Goal: Task Accomplishment & Management: Manage account settings

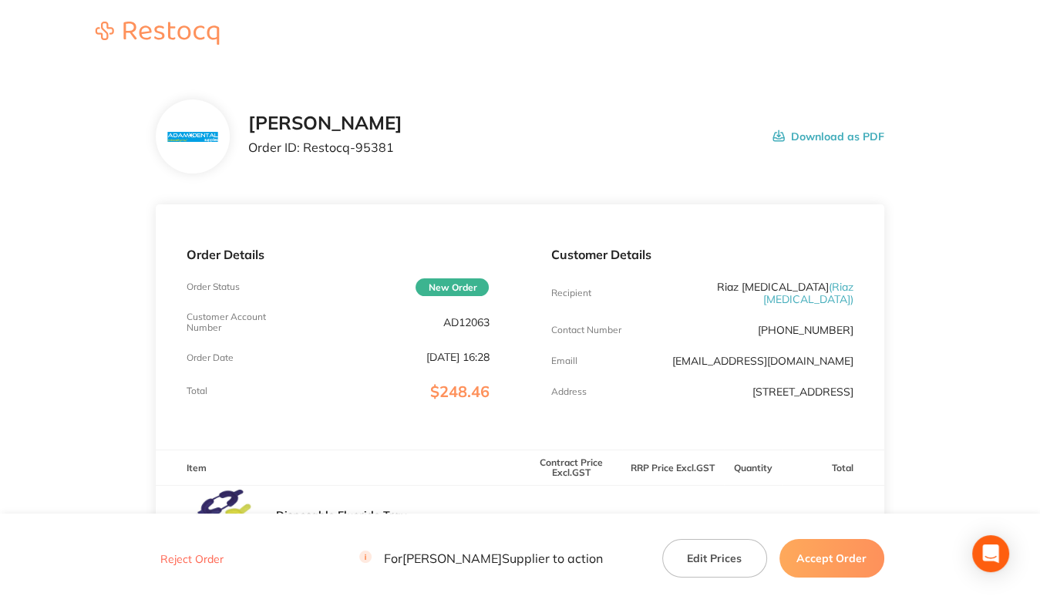
click at [450, 328] on p "AD12063" at bounding box center [466, 322] width 46 height 12
copy p "AD12063"
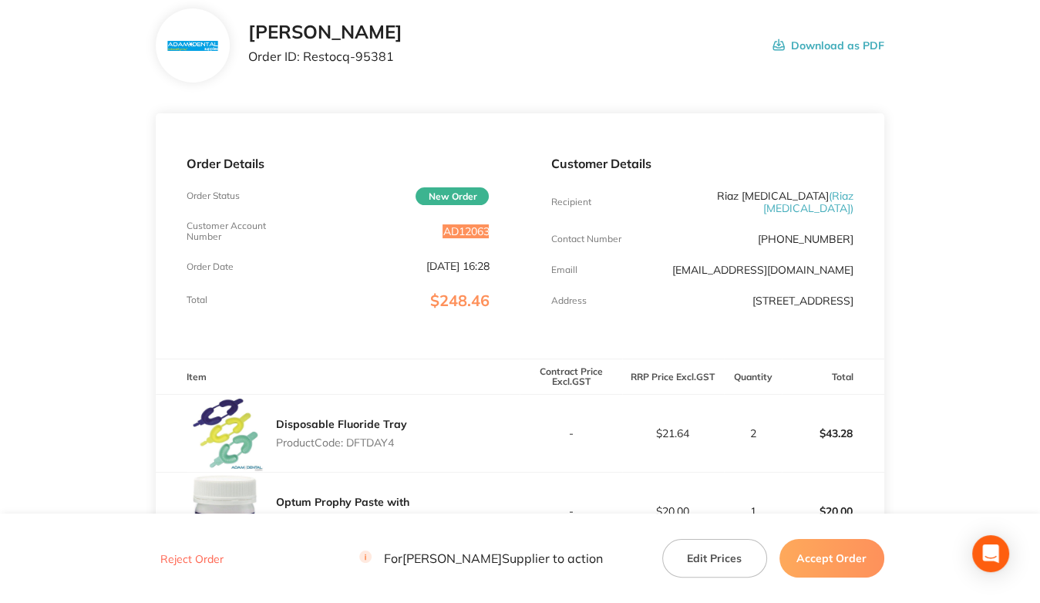
scroll to position [231, 0]
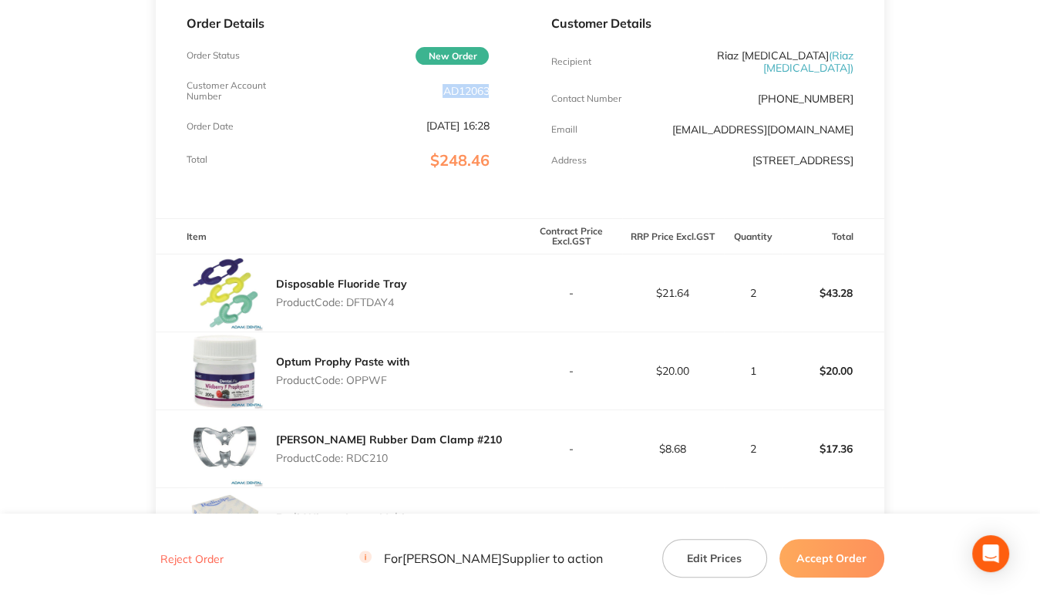
click at [382, 305] on p "Product Code: DFTDAY4" at bounding box center [341, 302] width 131 height 12
copy p "DFTDAY4"
click at [363, 382] on p "Product Code: OPPWF" at bounding box center [342, 380] width 133 height 12
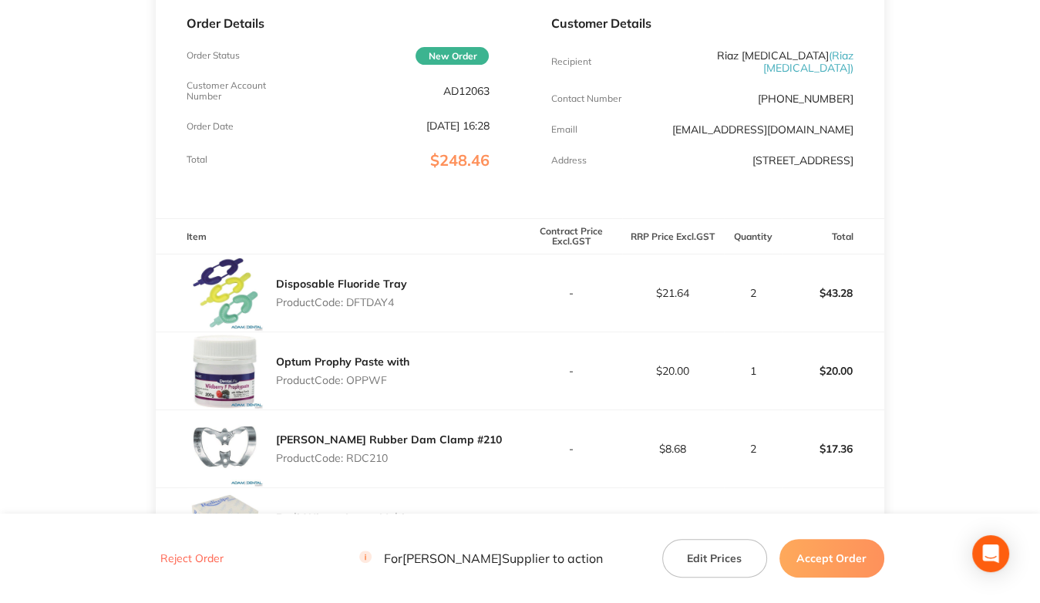
copy p "OPPWF"
click at [362, 456] on p "Product Code: RDC210" at bounding box center [389, 458] width 226 height 12
copy p "RDC210"
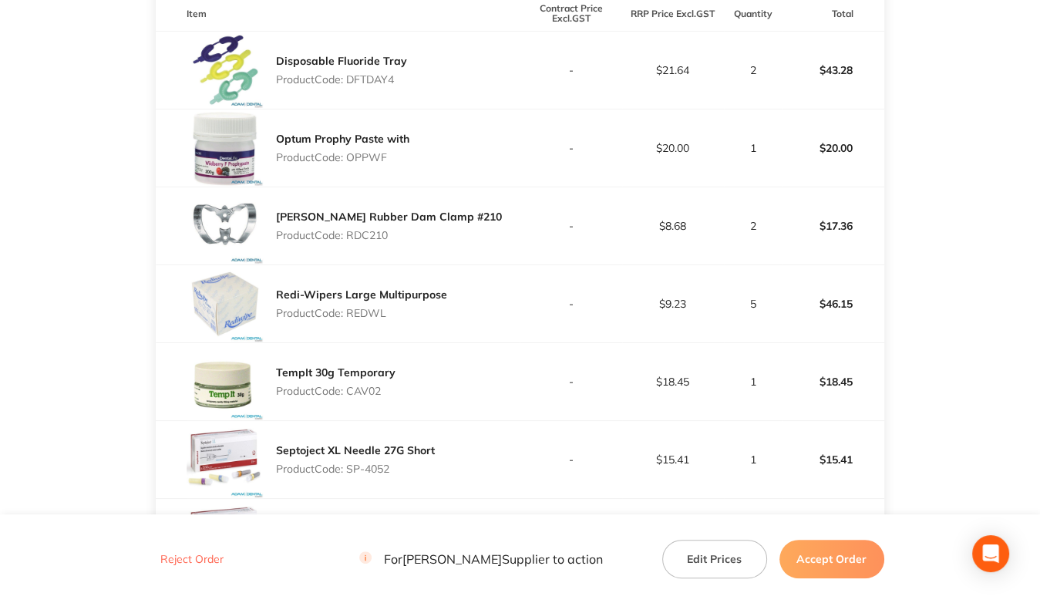
scroll to position [463, 0]
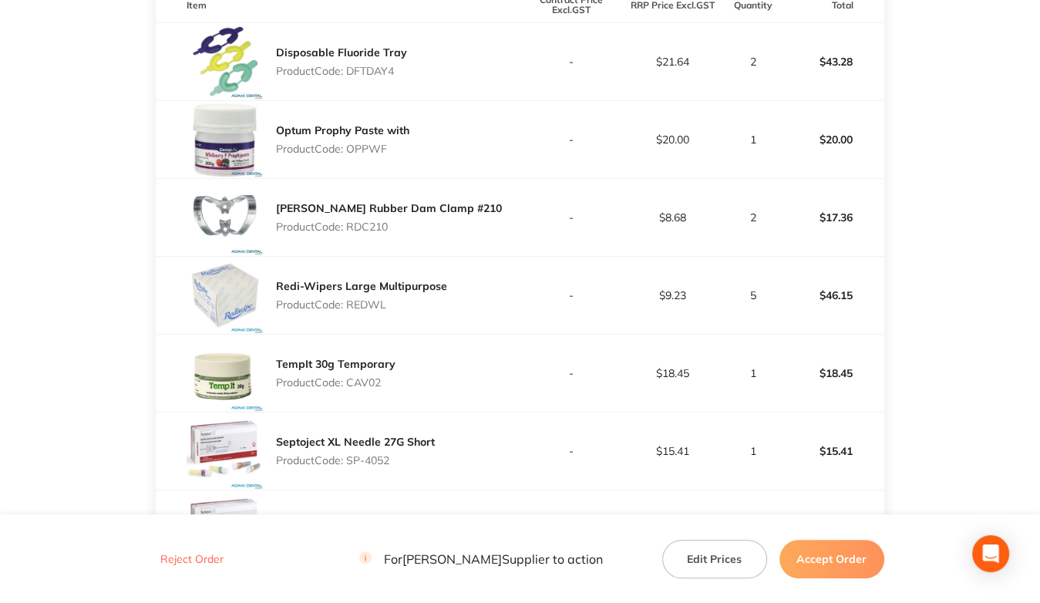
click at [360, 302] on p "Product Code: REDWL" at bounding box center [361, 304] width 171 height 12
copy p "REDWL"
click at [379, 383] on p "Product Code: CAV02" at bounding box center [336, 382] width 120 height 12
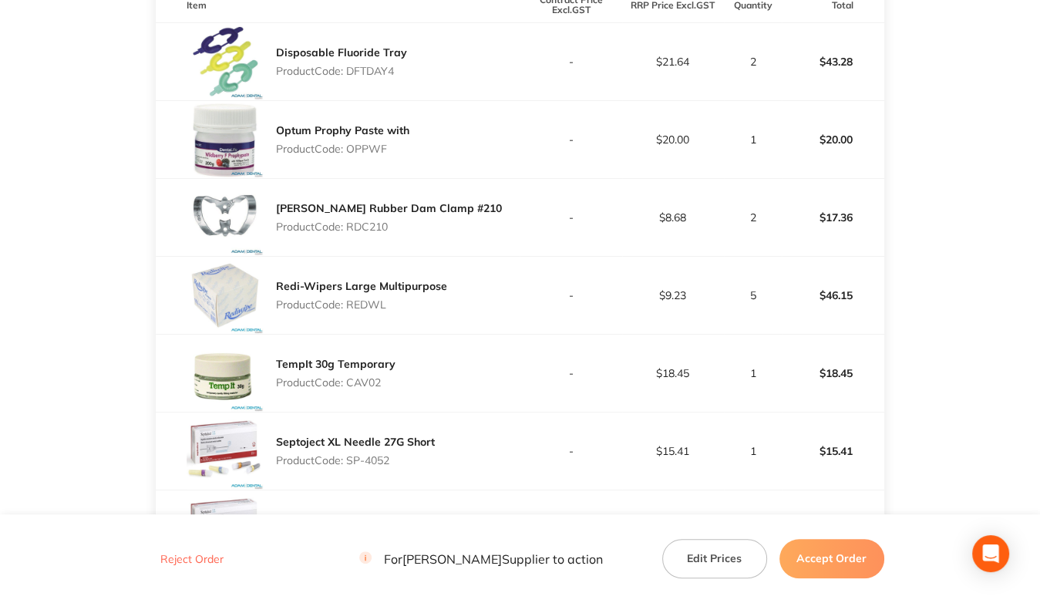
copy p "CAV02"
drag, startPoint x: 347, startPoint y: 460, endPoint x: 411, endPoint y: 459, distance: 64.0
click at [411, 459] on p "Product Code: SP-4052" at bounding box center [355, 460] width 159 height 12
copy p "SP-4052"
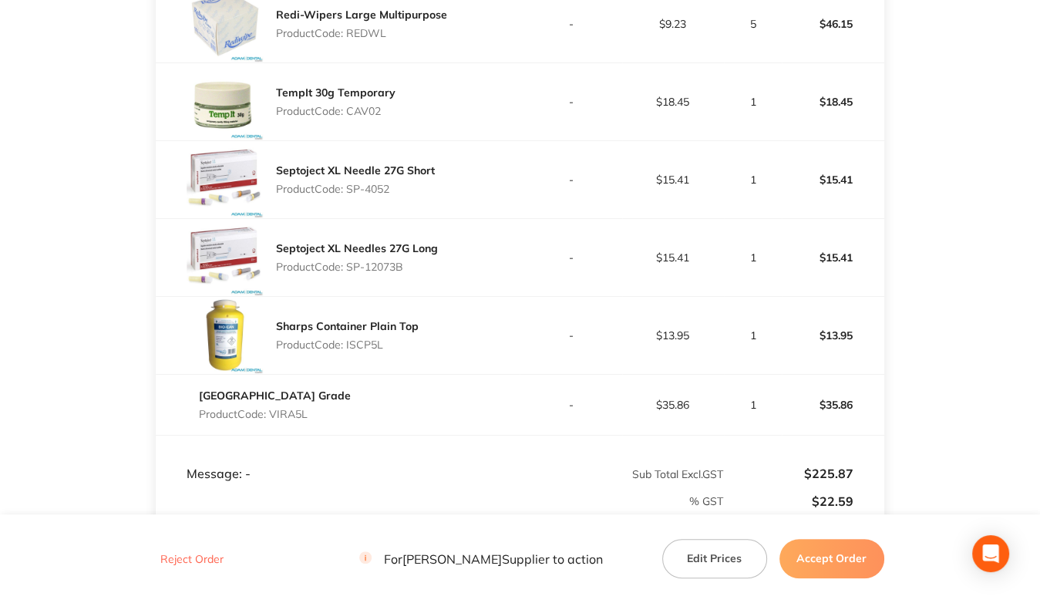
scroll to position [771, 0]
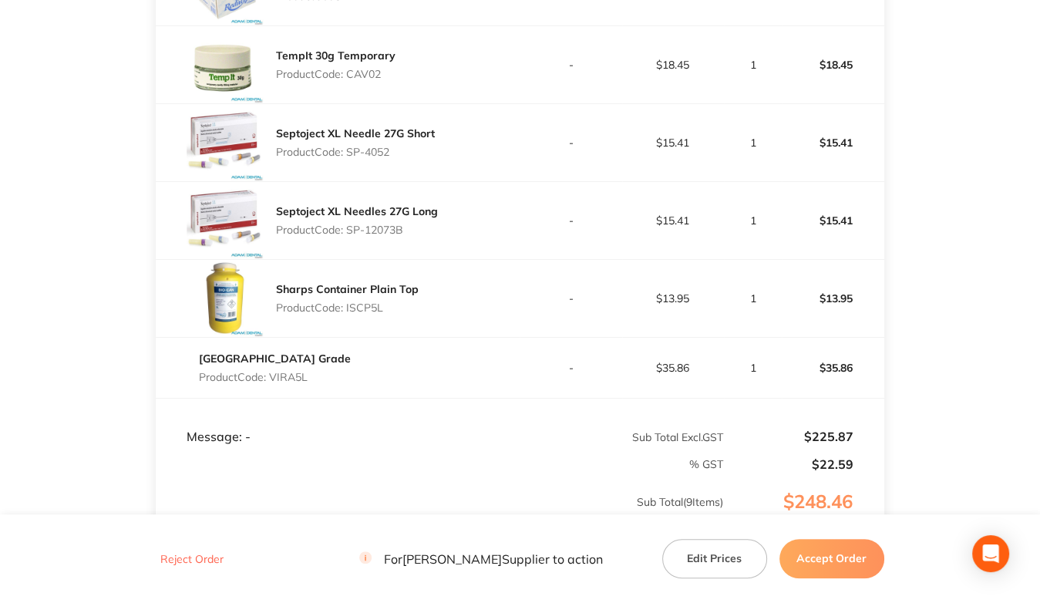
drag, startPoint x: 361, startPoint y: 228, endPoint x: 461, endPoint y: 228, distance: 100.3
click at [461, 228] on div "Septoject XL Needles 27G Long Product Code: SP-12073B" at bounding box center [338, 220] width 364 height 77
copy p "SP-12073B"
click at [359, 308] on p "Product Code: ISCP5L" at bounding box center [347, 308] width 143 height 12
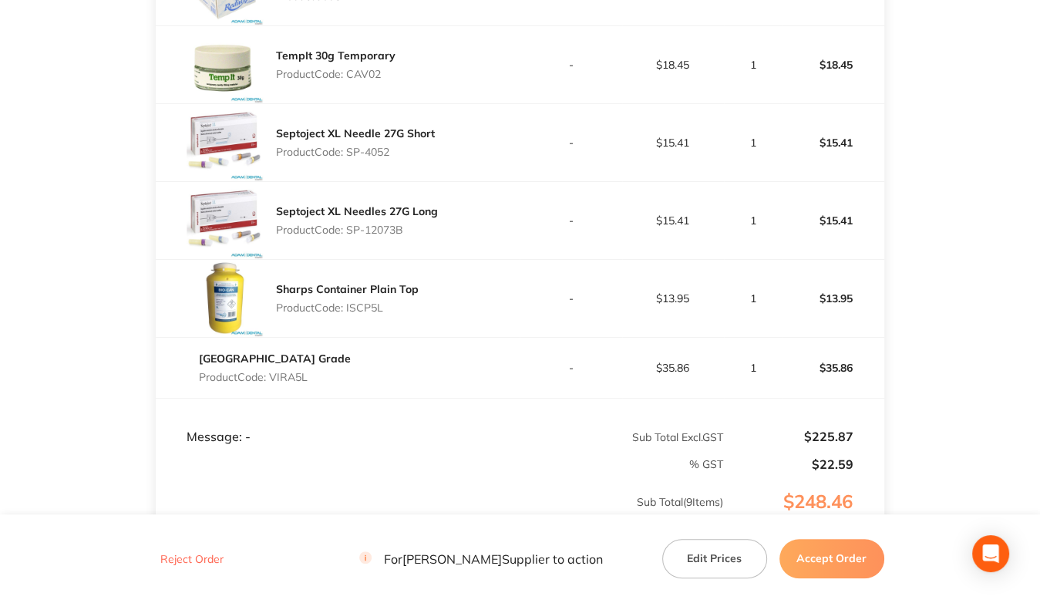
copy p "ISCP5L"
click at [288, 376] on p "Product Code: VIRA5L" at bounding box center [275, 377] width 152 height 12
copy p "VIRA5L"
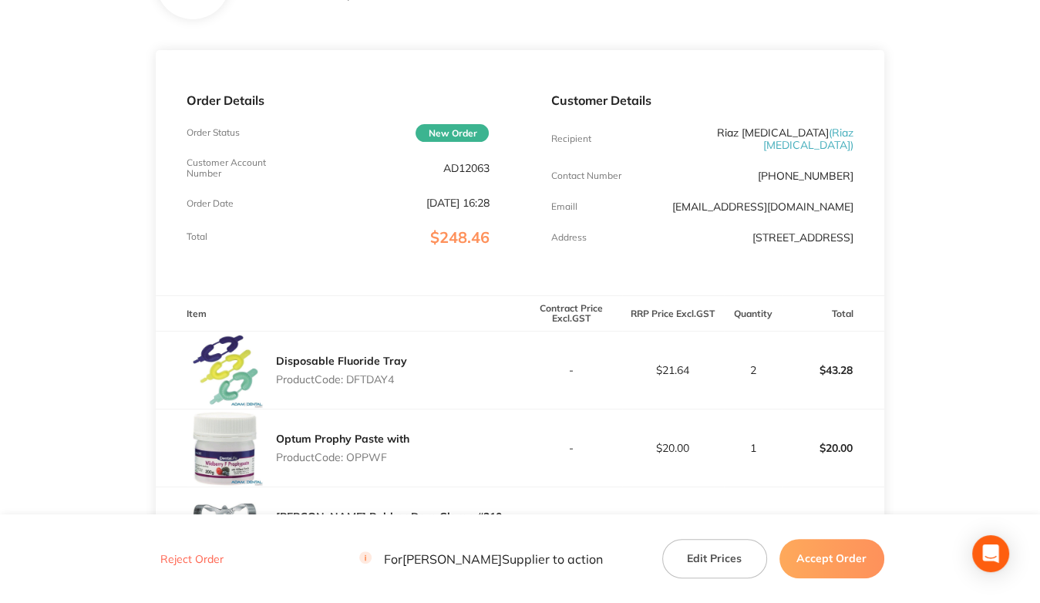
scroll to position [0, 0]
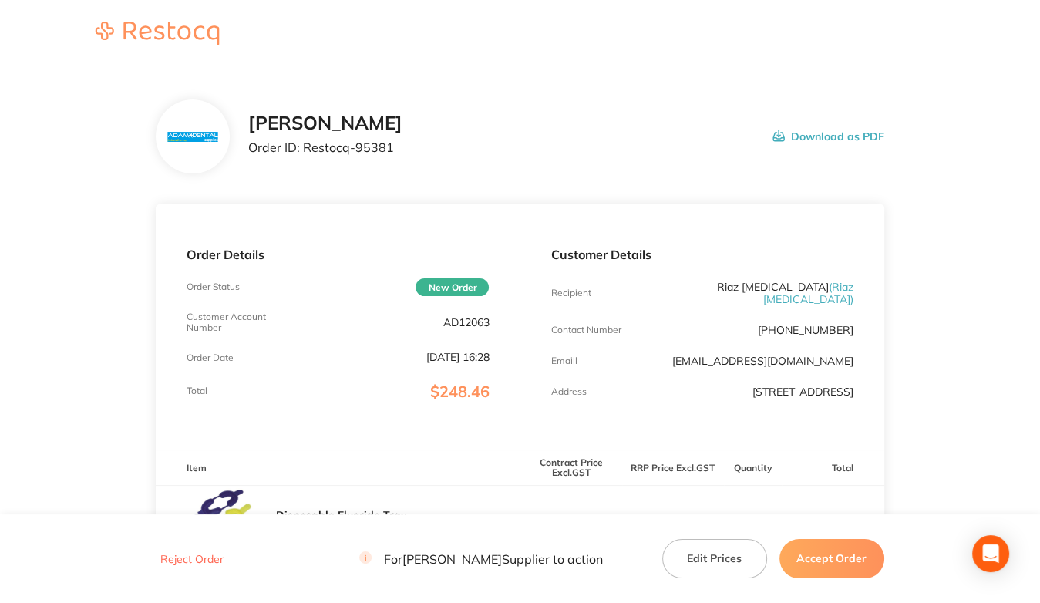
click at [460, 320] on p "AD12063" at bounding box center [466, 322] width 46 height 12
drag, startPoint x: 307, startPoint y: 149, endPoint x: 539, endPoint y: 168, distance: 233.0
click at [539, 168] on div "[PERSON_NAME] Order ID: Restocq- 95381 Download as PDF" at bounding box center [520, 136] width 728 height 74
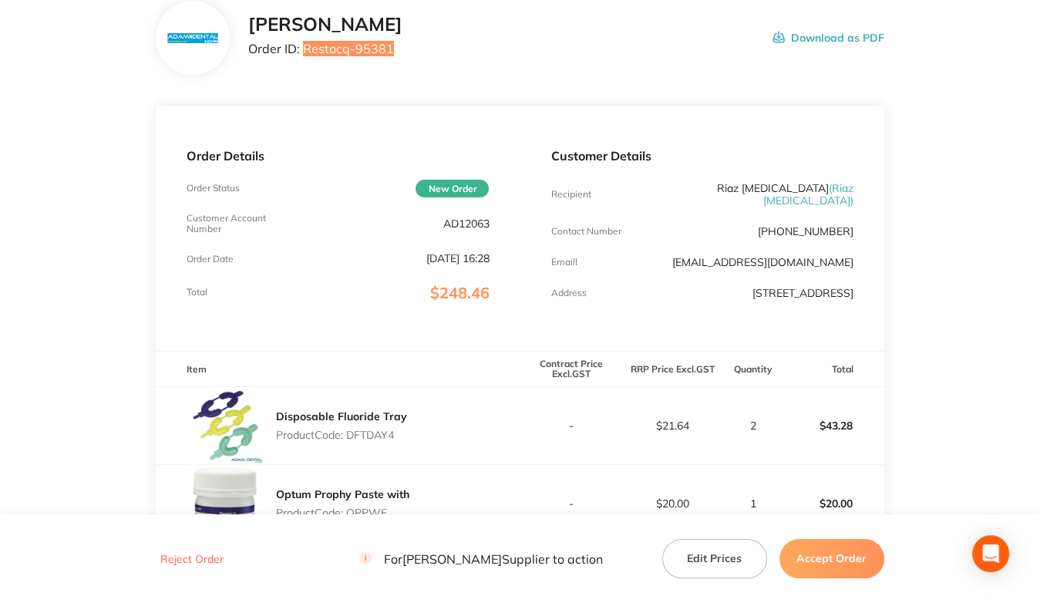
scroll to position [309, 0]
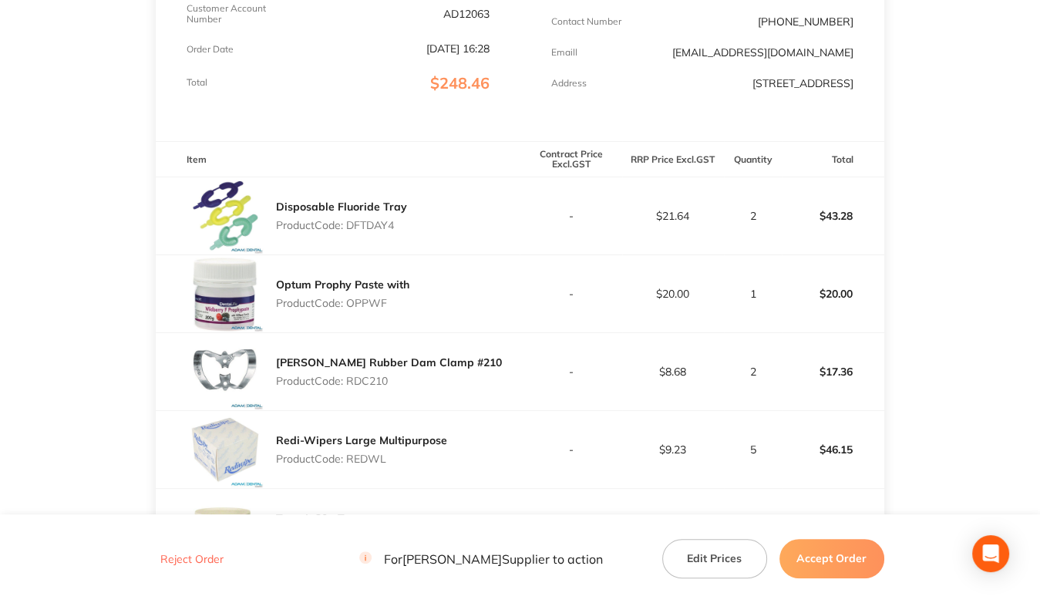
click at [362, 223] on p "Product Code: DFTDAY4" at bounding box center [341, 225] width 131 height 12
click at [361, 302] on p "Product Code: OPPWF" at bounding box center [342, 303] width 133 height 12
click at [362, 302] on p "Product Code: OPPWF" at bounding box center [342, 303] width 133 height 12
click at [366, 384] on p "Product Code: RDC210" at bounding box center [389, 381] width 226 height 12
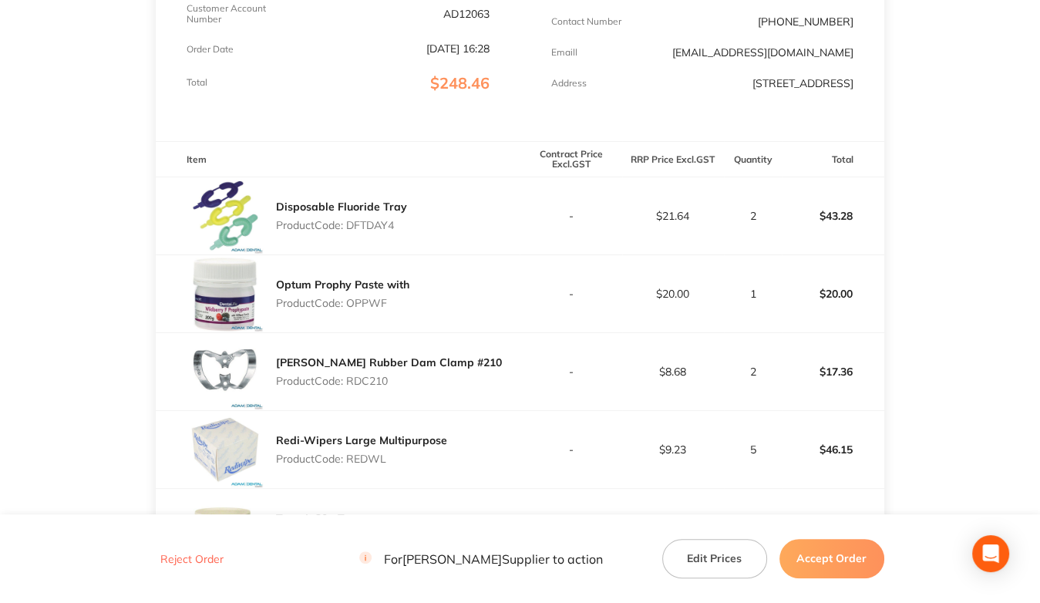
click at [366, 384] on p "Product Code: RDC210" at bounding box center [389, 381] width 226 height 12
click at [358, 457] on p "Product Code: REDWL" at bounding box center [361, 459] width 171 height 12
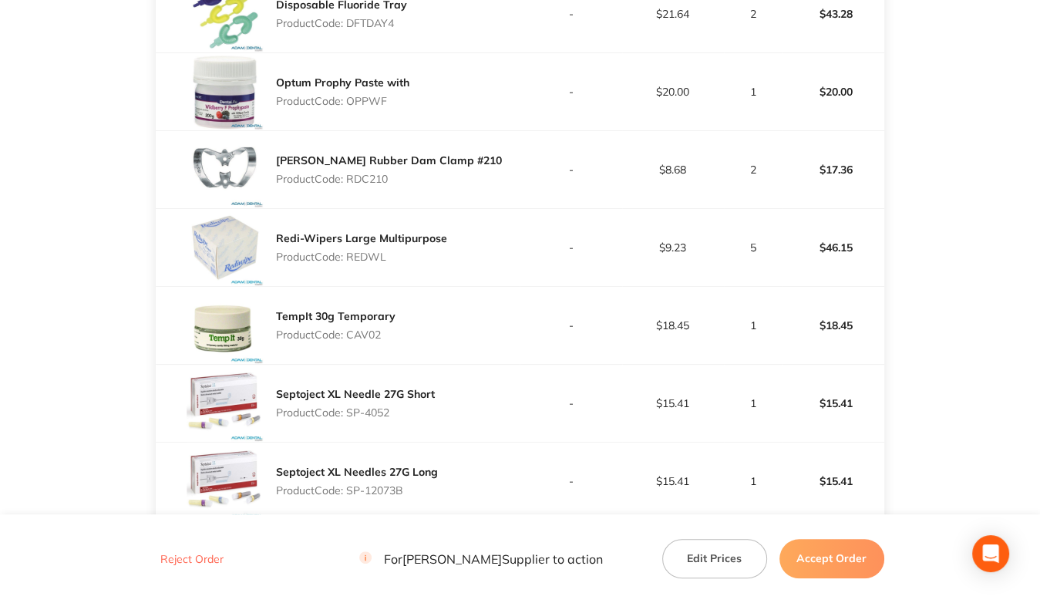
scroll to position [617, 0]
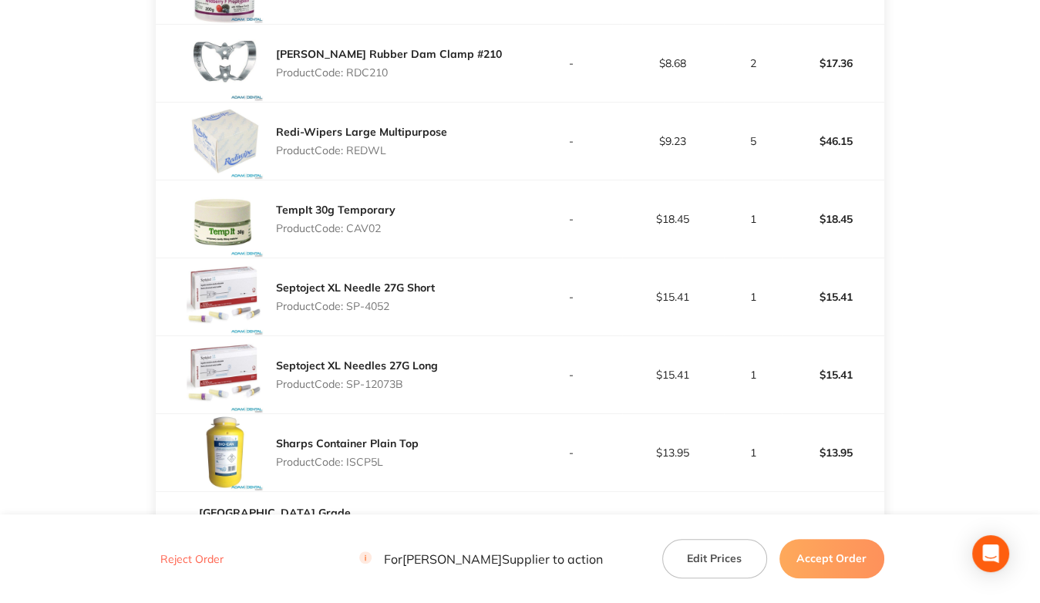
click at [376, 231] on p "Product Code: CAV02" at bounding box center [336, 228] width 120 height 12
drag, startPoint x: 349, startPoint y: 305, endPoint x: 444, endPoint y: 309, distance: 95.7
click at [444, 309] on div "Septoject XL Needle 27G Short Product Code: SP-4052" at bounding box center [338, 296] width 364 height 77
drag, startPoint x: 349, startPoint y: 384, endPoint x: 532, endPoint y: 385, distance: 183.6
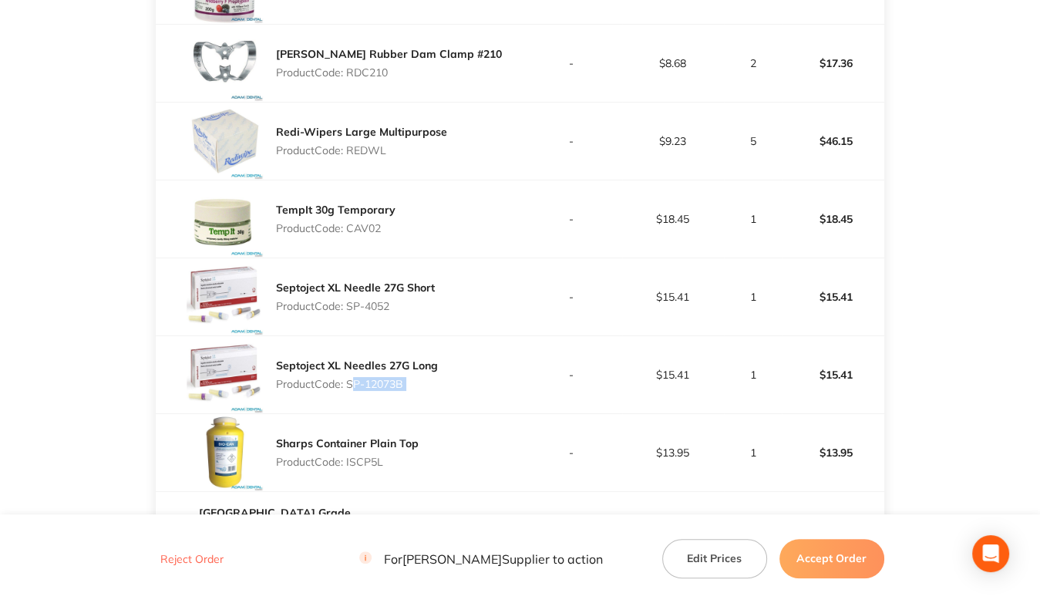
click at [532, 385] on tr "Septoject XL Needles 27G Long Product Code: SP-12073B - $15.41 1 $15.41" at bounding box center [520, 375] width 728 height 78
click at [364, 457] on p "Product Code: ISCP5L" at bounding box center [347, 462] width 143 height 12
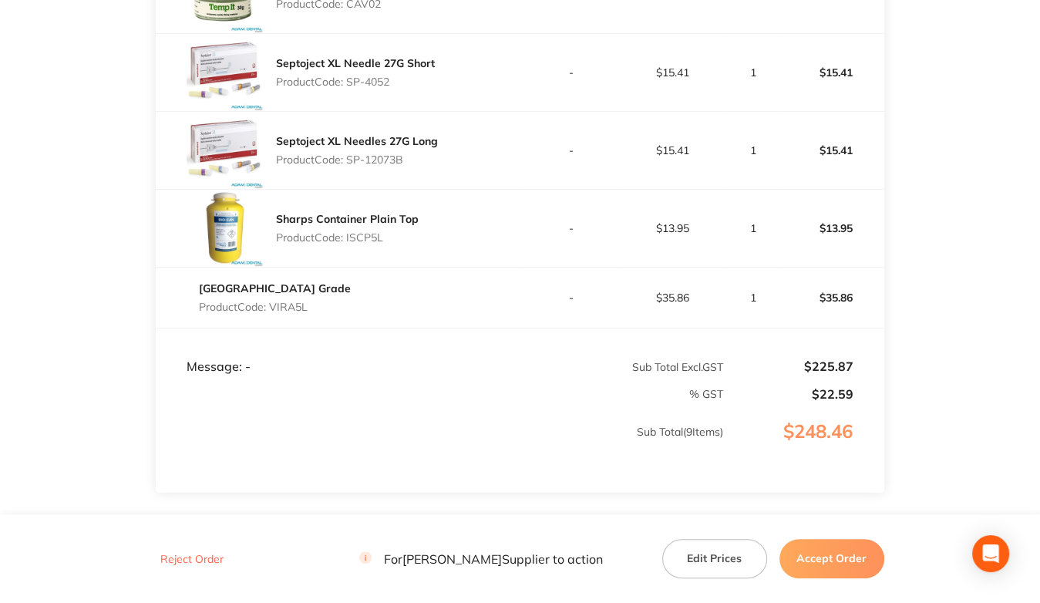
scroll to position [848, 0]
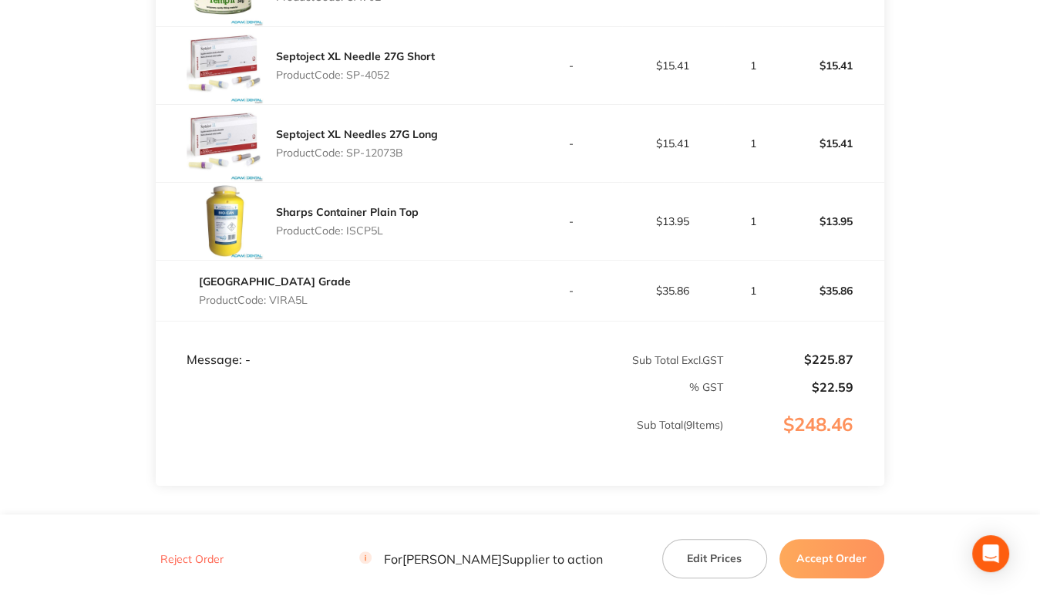
click at [288, 297] on p "Product Code: VIRA5L" at bounding box center [275, 300] width 152 height 12
click at [836, 558] on button "Accept Order" at bounding box center [832, 558] width 105 height 39
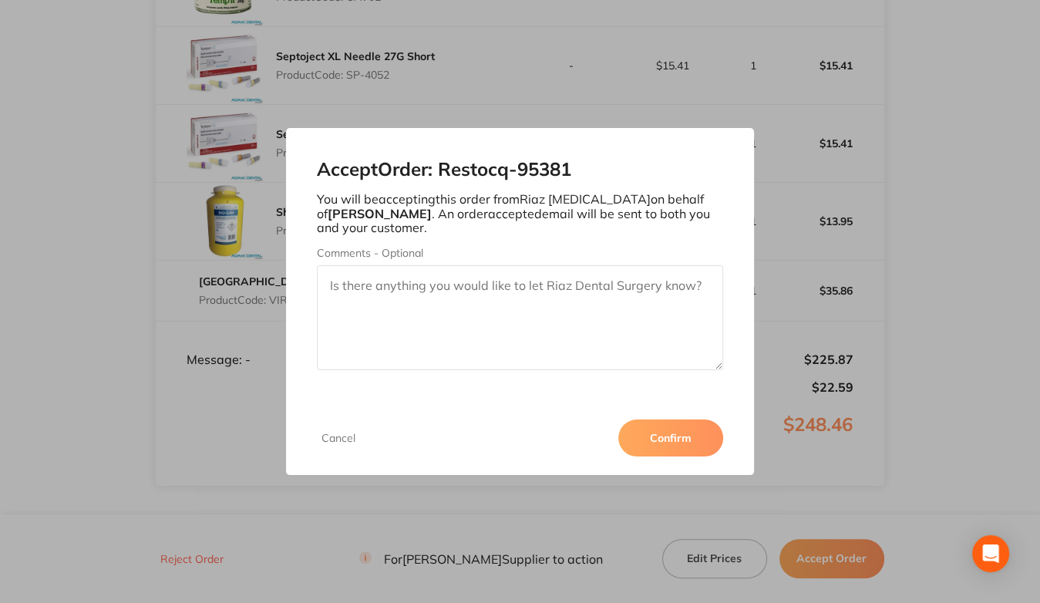
click at [662, 440] on button "Confirm" at bounding box center [671, 438] width 105 height 37
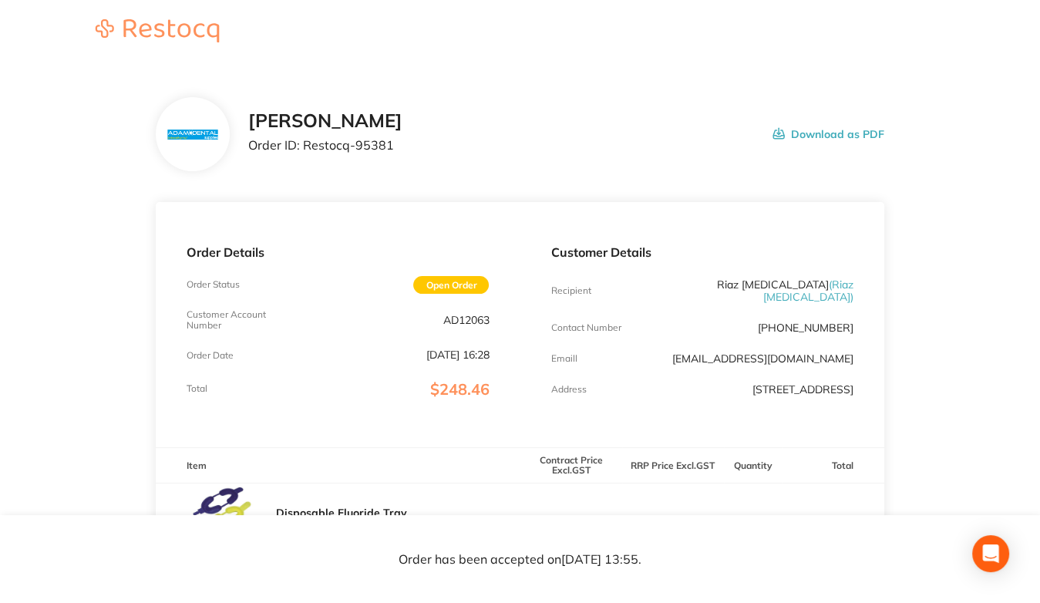
scroll to position [0, 0]
